Goal: Task Accomplishment & Management: Use online tool/utility

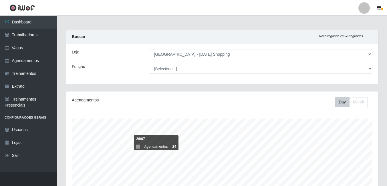
select select "471"
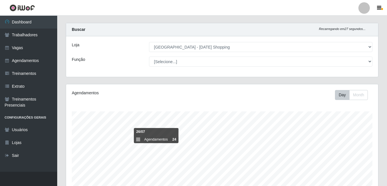
scroll to position [6, 0]
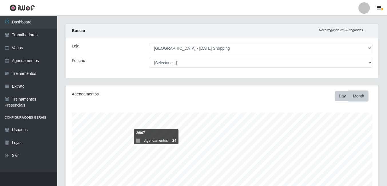
click at [356, 95] on button "Month" at bounding box center [359, 96] width 19 height 10
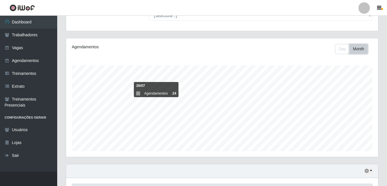
scroll to position [115, 0]
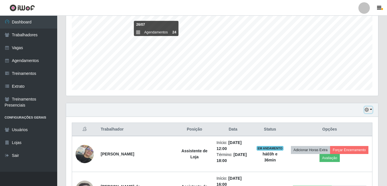
click at [370, 111] on button "button" at bounding box center [369, 110] width 8 height 7
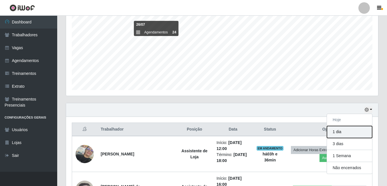
click at [344, 135] on button "1 dia" at bounding box center [349, 132] width 45 height 12
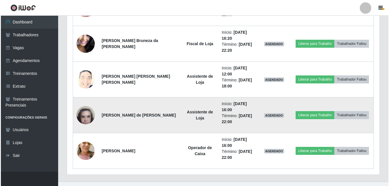
scroll to position [378, 0]
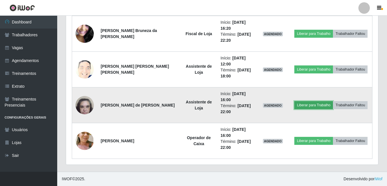
click at [299, 104] on button "Liberar para Trabalho" at bounding box center [314, 105] width 39 height 8
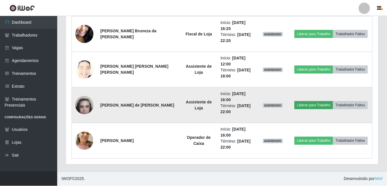
scroll to position [119, 309]
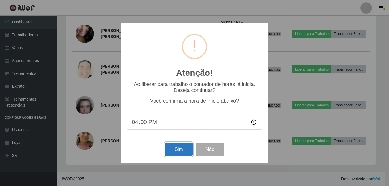
click at [185, 151] on button "Sim" at bounding box center [179, 149] width 28 height 13
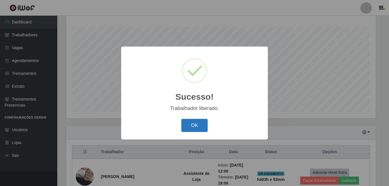
click at [188, 126] on button "OK" at bounding box center [194, 125] width 27 height 13
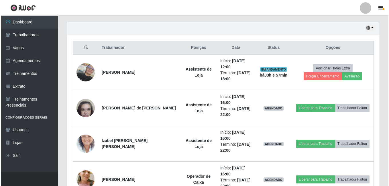
scroll to position [206, 0]
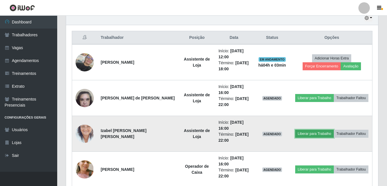
click at [310, 133] on button "Liberar para Trabalho" at bounding box center [314, 134] width 39 height 8
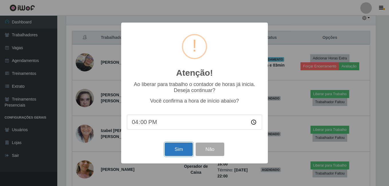
click at [182, 151] on button "Sim" at bounding box center [179, 149] width 28 height 13
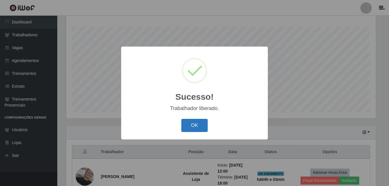
click at [199, 127] on button "OK" at bounding box center [194, 125] width 27 height 13
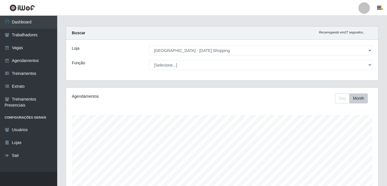
scroll to position [0, 0]
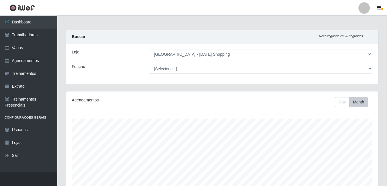
click at [347, 108] on div "Agendamentos Day Month 09/2025 Agendamentos 234.33" at bounding box center [222, 151] width 312 height 119
click at [346, 98] on button "Day" at bounding box center [342, 102] width 15 height 10
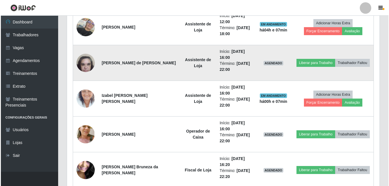
scroll to position [258, 0]
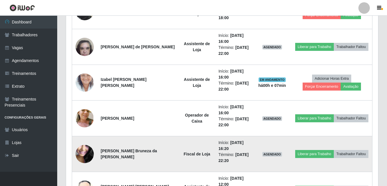
click at [80, 152] on img at bounding box center [85, 154] width 18 height 41
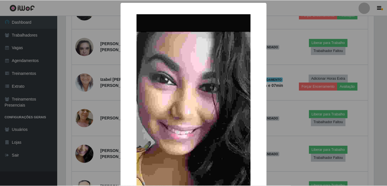
scroll to position [119, 309]
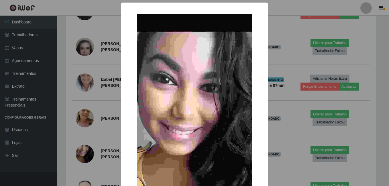
click at [289, 49] on div "× OK Cancel" at bounding box center [194, 93] width 389 height 186
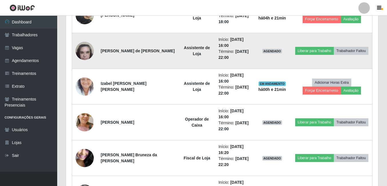
scroll to position [264, 0]
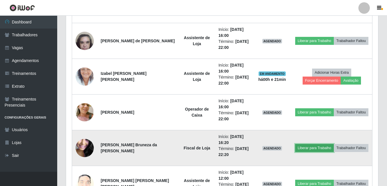
click at [310, 149] on button "Liberar para Trabalho" at bounding box center [314, 148] width 39 height 8
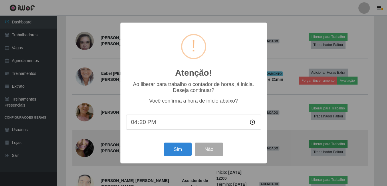
scroll to position [119, 309]
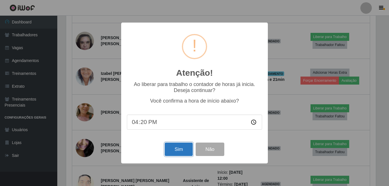
click at [181, 151] on button "Sim" at bounding box center [179, 149] width 28 height 13
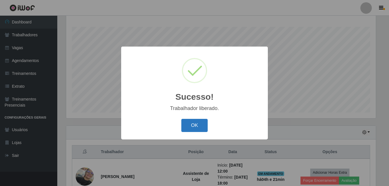
click at [193, 125] on button "OK" at bounding box center [194, 125] width 27 height 13
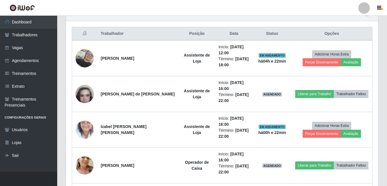
scroll to position [200, 0]
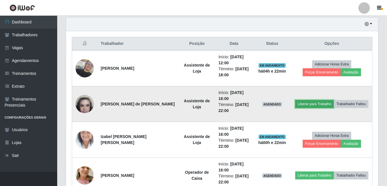
click at [310, 104] on button "Liberar para Trabalho" at bounding box center [314, 104] width 39 height 8
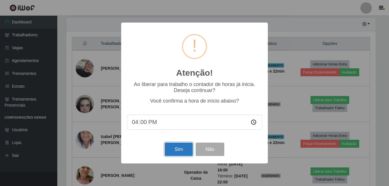
click at [173, 153] on button "Sim" at bounding box center [179, 149] width 28 height 13
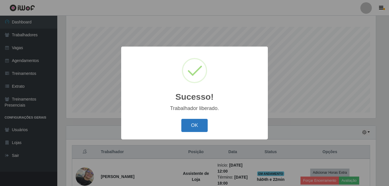
click at [199, 125] on button "OK" at bounding box center [194, 125] width 27 height 13
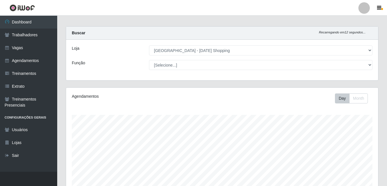
scroll to position [0, 0]
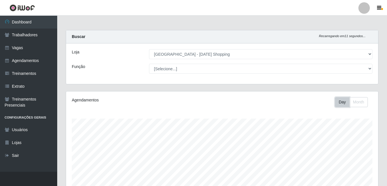
click at [341, 103] on button "Day" at bounding box center [342, 102] width 15 height 10
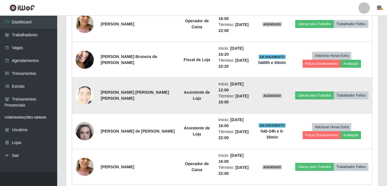
scroll to position [378, 0]
